Goal: Information Seeking & Learning: Learn about a topic

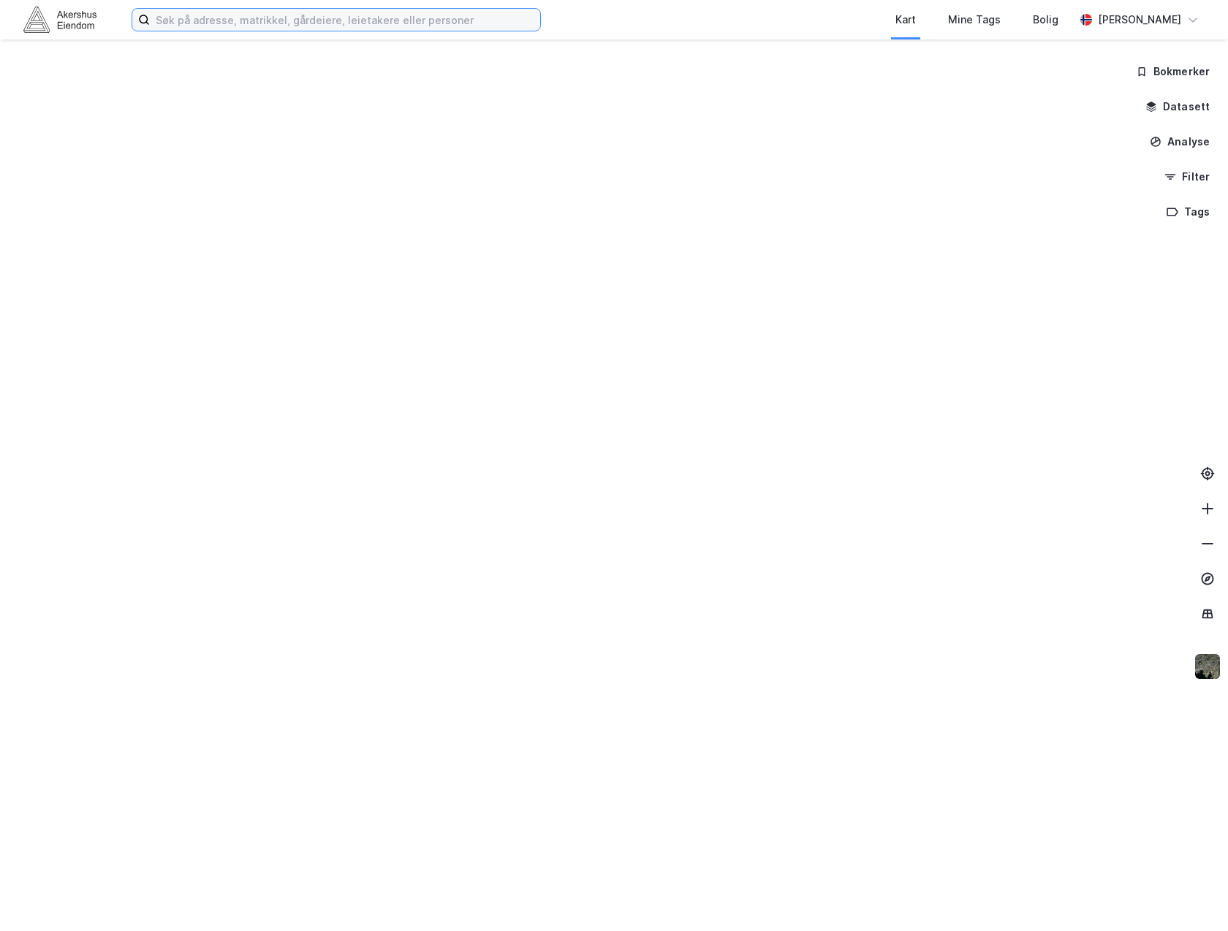
click at [254, 27] on input at bounding box center [345, 20] width 390 height 22
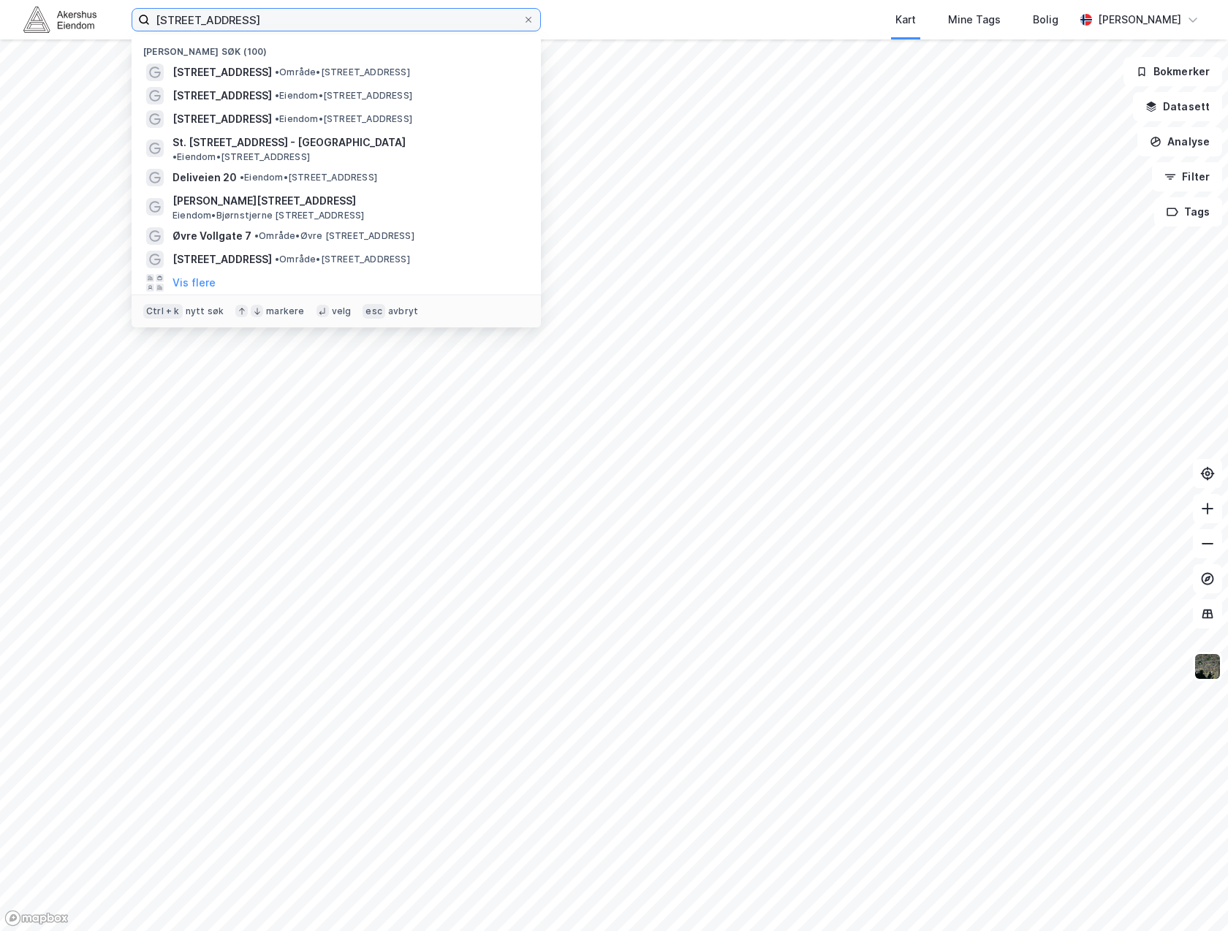
type input "[STREET_ADDRESS]"
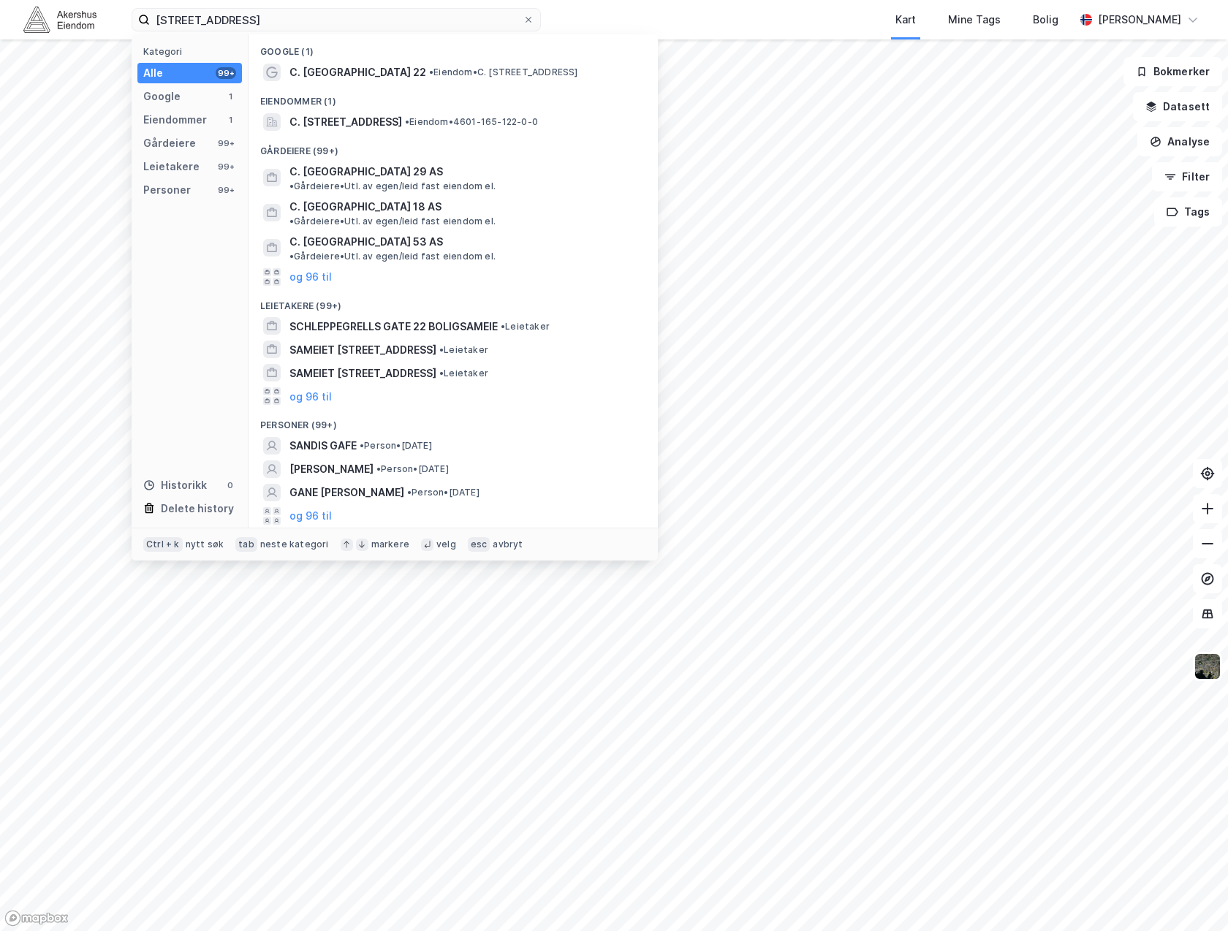
click at [327, 86] on div "Eiendommer (1)" at bounding box center [453, 97] width 409 height 26
click at [328, 87] on div "Eiendommer (1)" at bounding box center [453, 97] width 409 height 26
drag, startPoint x: 328, startPoint y: 87, endPoint x: 332, endPoint y: 67, distance: 20.2
click at [332, 67] on span "C. [GEOGRAPHIC_DATA] 22" at bounding box center [358, 73] width 137 height 18
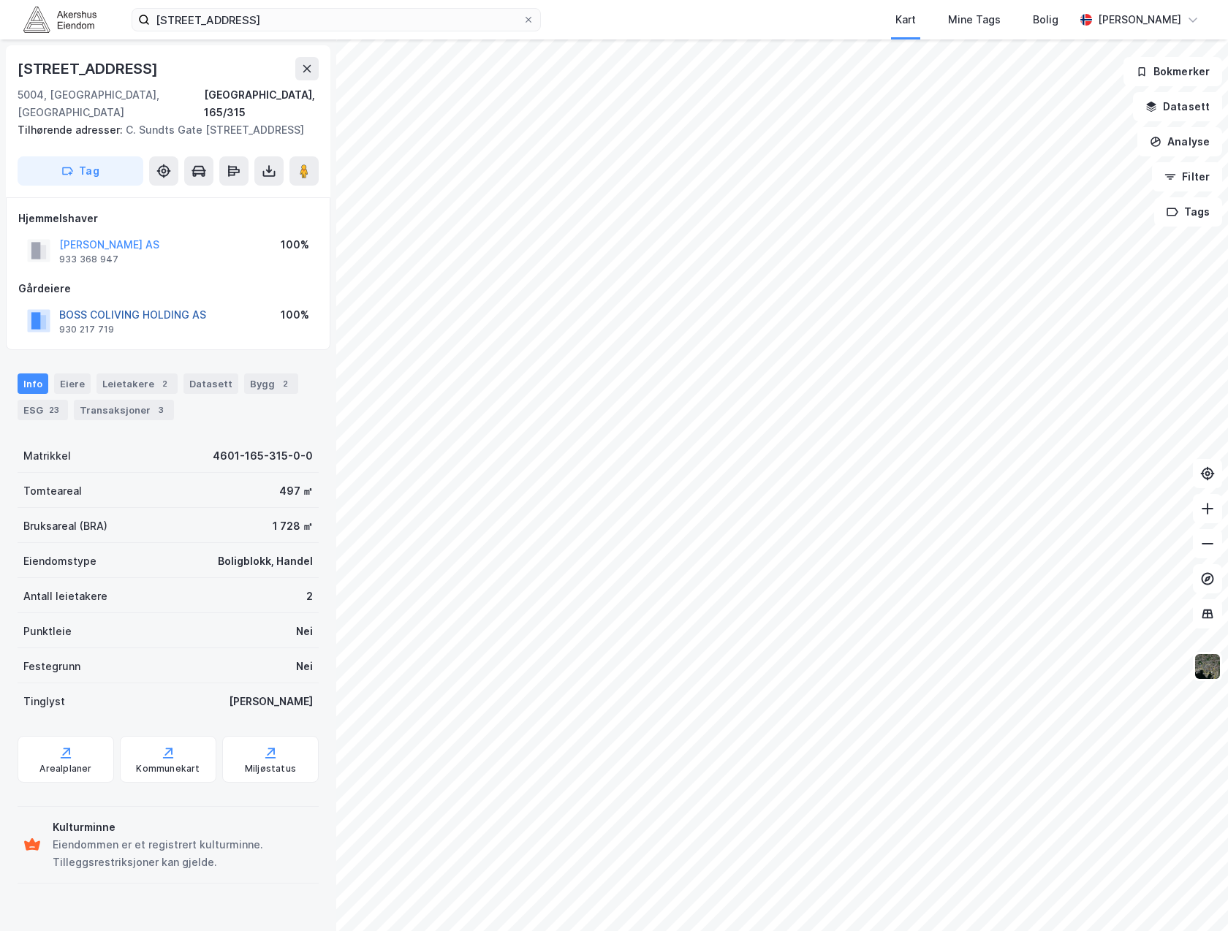
click at [0, 0] on button "BOSS COLIVING HOLDING AS" at bounding box center [0, 0] width 0 height 0
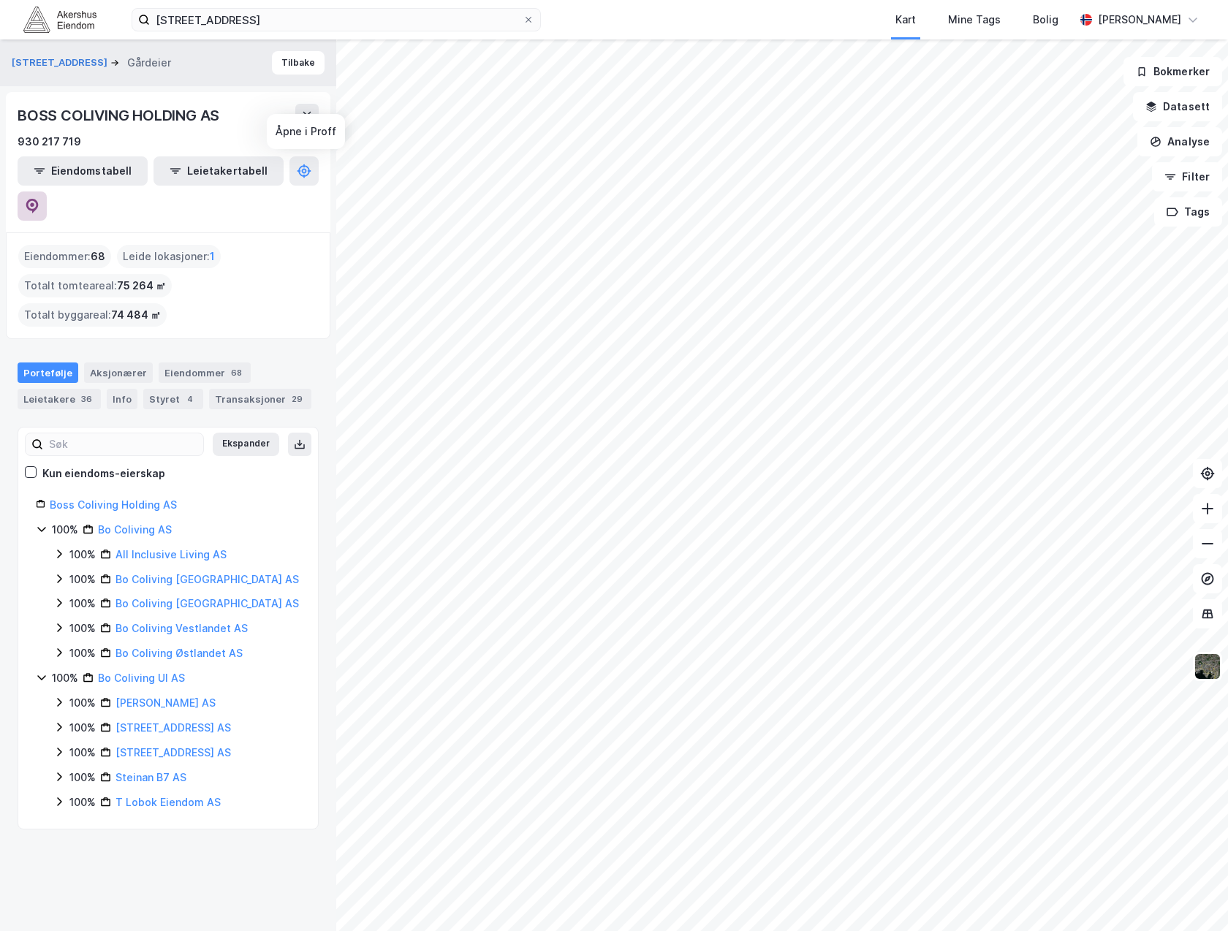
click at [39, 199] on icon at bounding box center [32, 206] width 12 height 15
click at [305, 110] on icon at bounding box center [307, 116] width 12 height 12
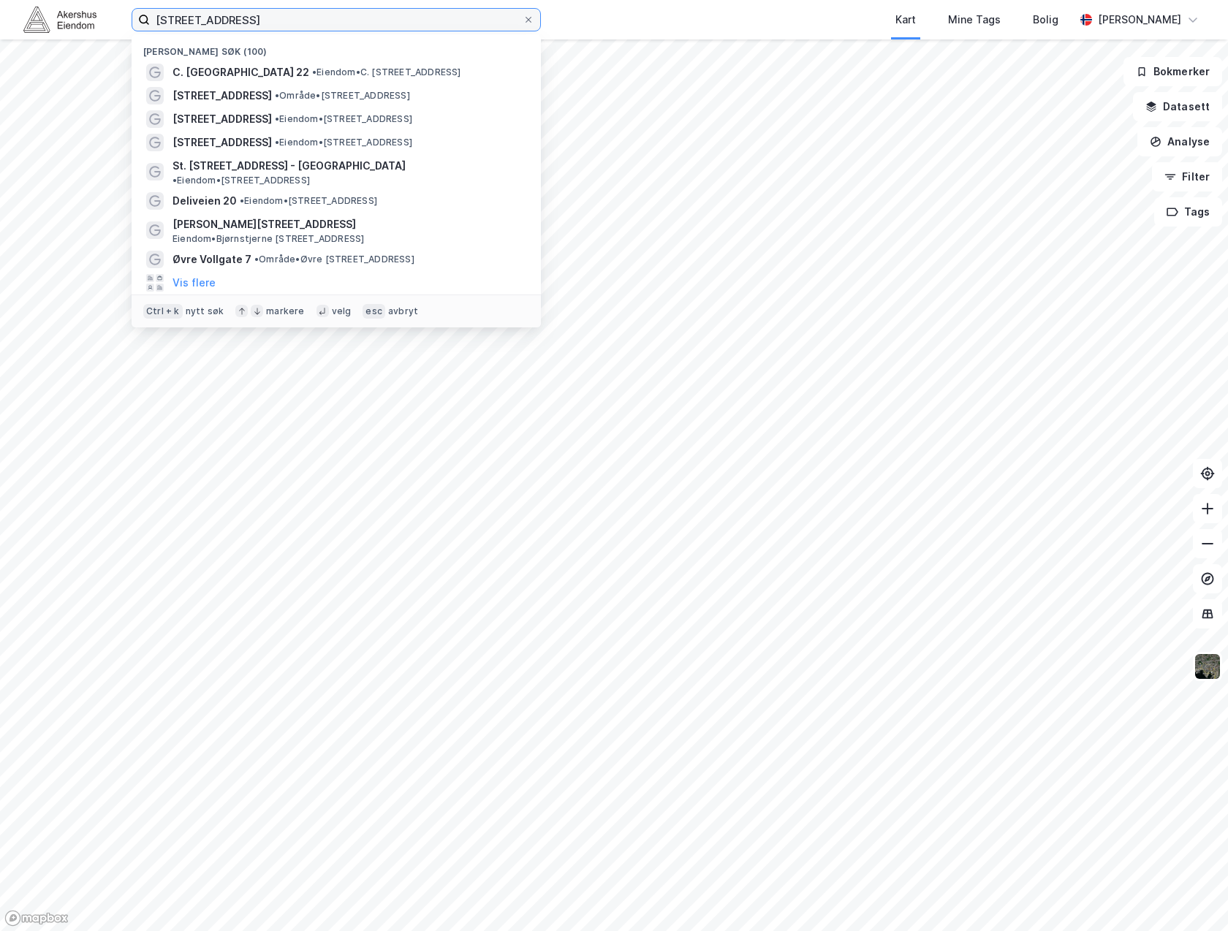
click at [311, 29] on input "[STREET_ADDRESS]" at bounding box center [336, 20] width 373 height 22
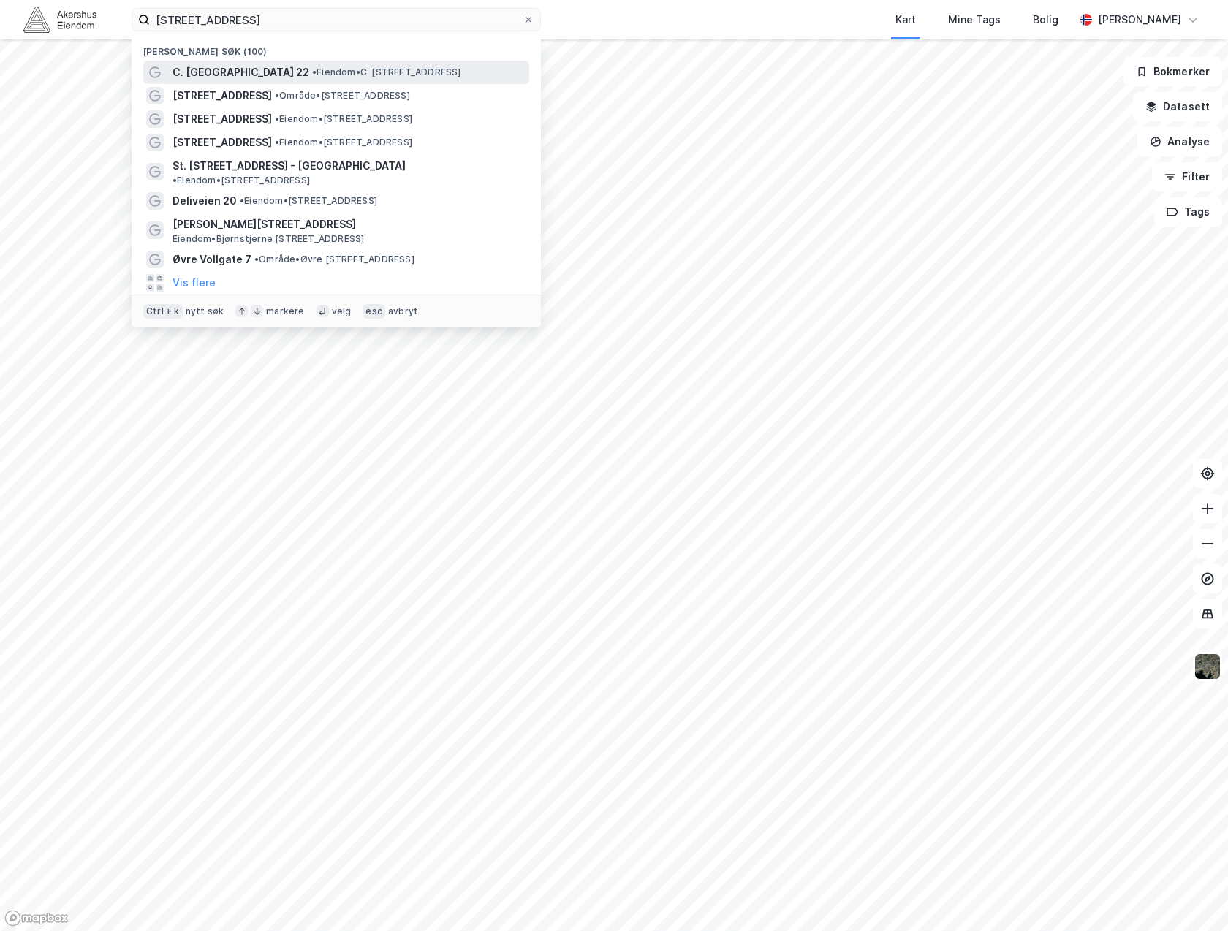
click at [257, 77] on span "C. [GEOGRAPHIC_DATA] 22" at bounding box center [241, 73] width 137 height 18
